Goal: Task Accomplishment & Management: Use online tool/utility

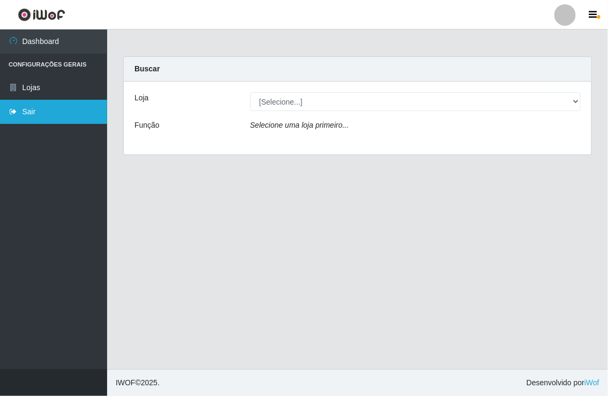
click at [17, 113] on icon at bounding box center [14, 112] width 10 height 8
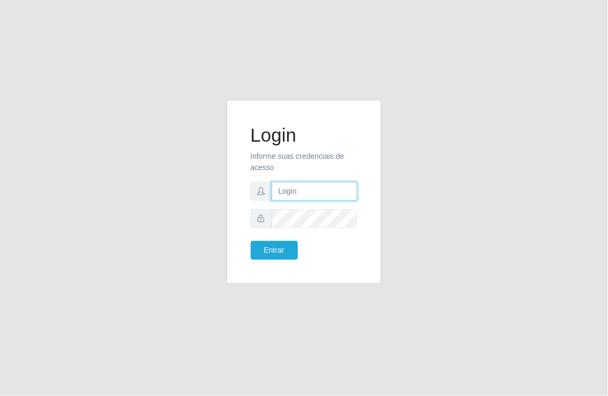
click at [291, 190] on input "text" at bounding box center [315, 191] width 86 height 19
type input "[EMAIL_ADDRESS][DOMAIN_NAME]"
click at [269, 215] on span at bounding box center [261, 218] width 21 height 19
click at [251, 241] on button "Entrar" at bounding box center [274, 250] width 47 height 19
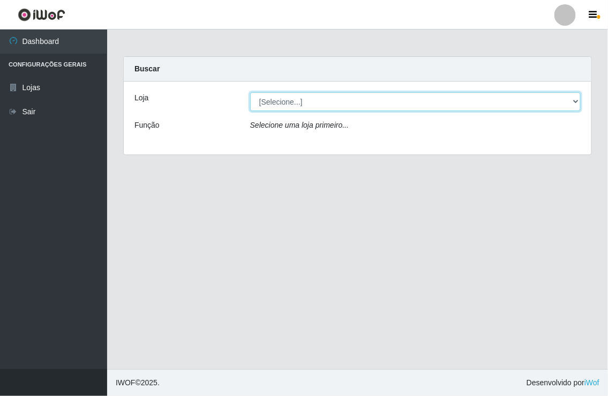
click at [577, 97] on select "[Selecione...] Nordestão - [GEOGRAPHIC_DATA]" at bounding box center [415, 101] width 331 height 19
select select "454"
click at [250, 92] on select "[Selecione...] Nordestão - [GEOGRAPHIC_DATA]" at bounding box center [415, 101] width 331 height 19
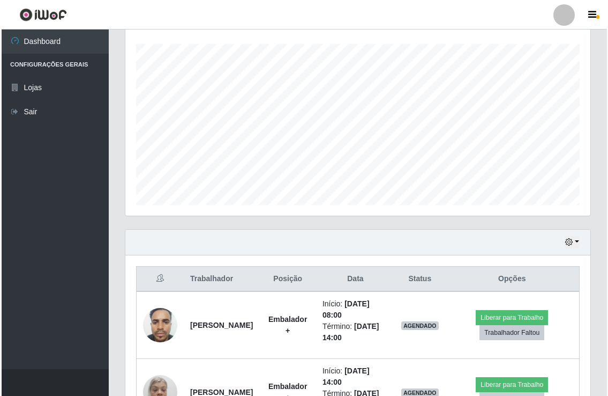
scroll to position [259, 0]
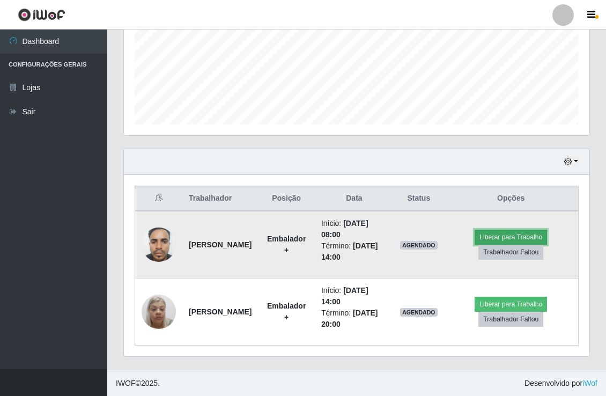
click at [522, 230] on button "Liberar para Trabalho" at bounding box center [510, 236] width 72 height 15
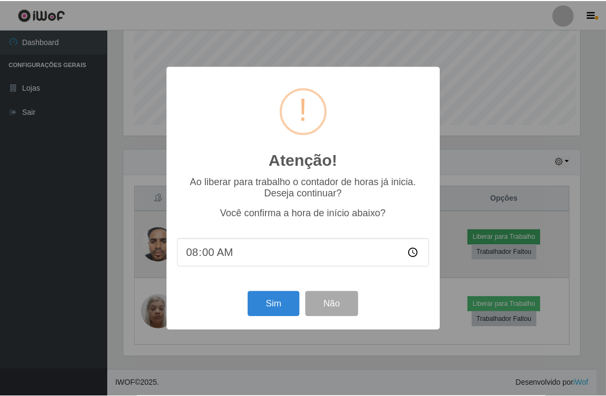
scroll to position [222, 458]
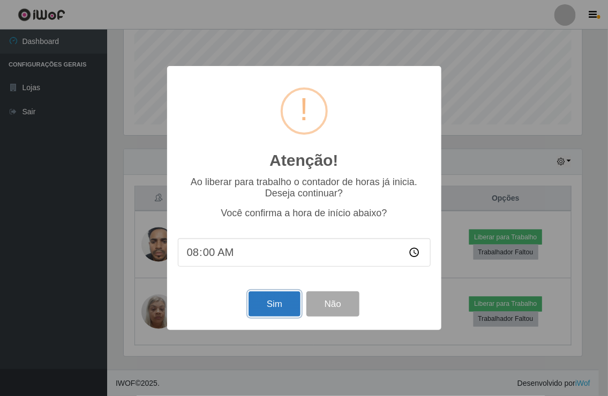
click at [259, 296] on button "Sim" at bounding box center [275, 303] width 52 height 25
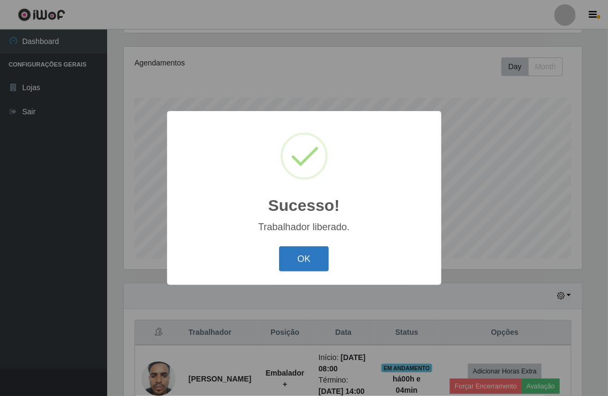
click at [313, 260] on button "OK" at bounding box center [304, 258] width 50 height 25
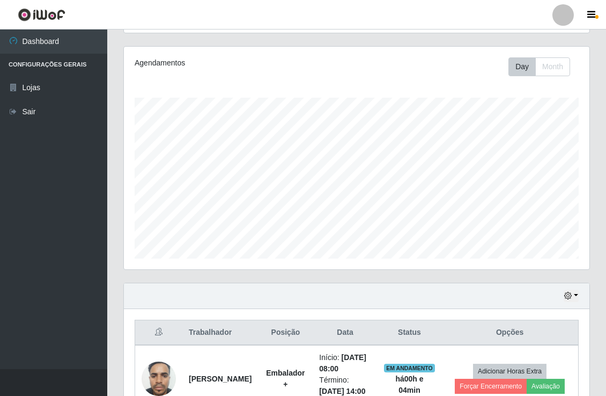
scroll to position [244, 0]
